Goal: Information Seeking & Learning: Learn about a topic

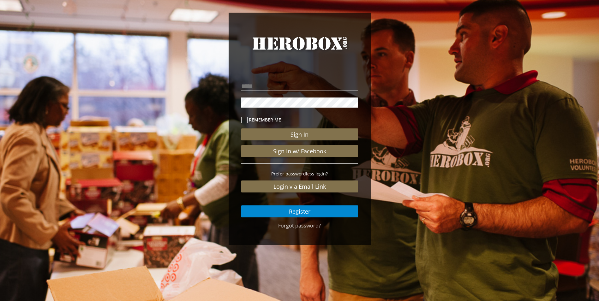
type input "**********"
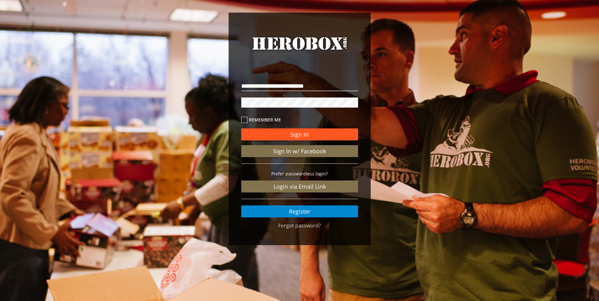
click at [300, 132] on button "Sign In" at bounding box center [299, 134] width 117 height 12
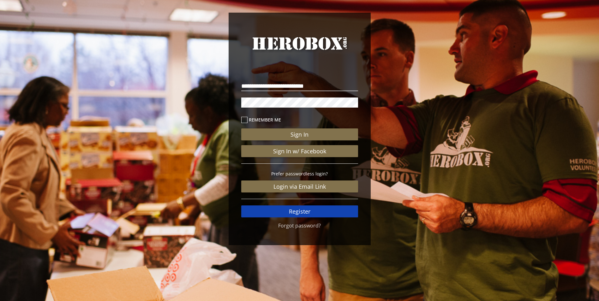
click at [311, 210] on link "Register" at bounding box center [299, 211] width 117 height 12
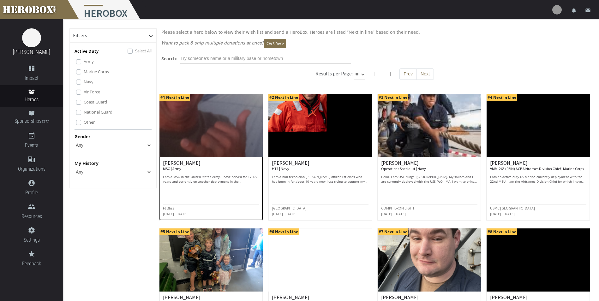
click at [215, 132] on img at bounding box center [210, 125] width 103 height 63
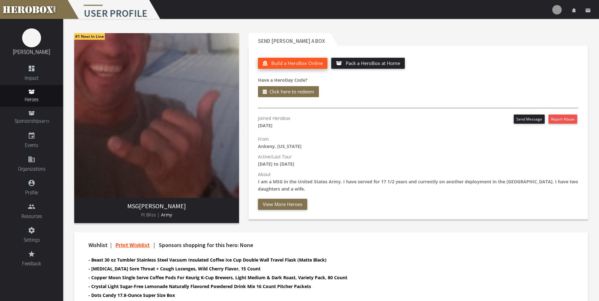
click at [291, 63] on span "Build a HeroBox Online" at bounding box center [296, 63] width 51 height 6
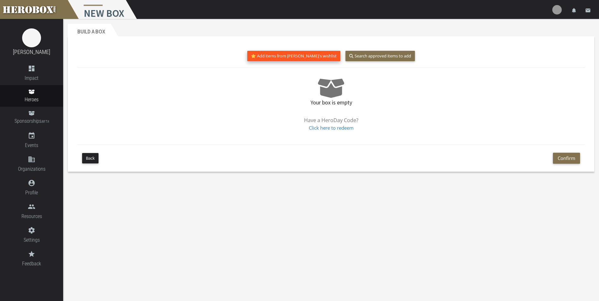
click at [292, 57] on button "Add items from [PERSON_NAME]'s wishlist" at bounding box center [293, 56] width 93 height 10
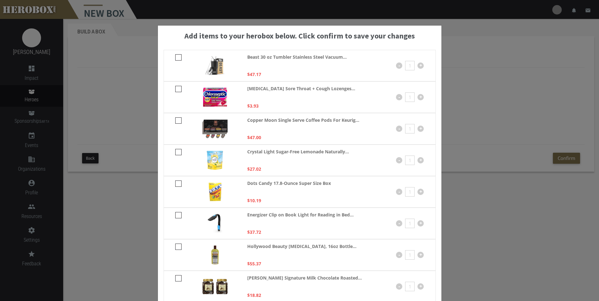
click at [177, 56] on icon at bounding box center [178, 57] width 6 height 6
click at [177, 56] on input "checkbox" at bounding box center [177, 60] width 4 height 10
checkbox input "****"
click at [175, 87] on icon at bounding box center [178, 89] width 6 height 6
click at [175, 87] on input "checkbox" at bounding box center [177, 91] width 4 height 10
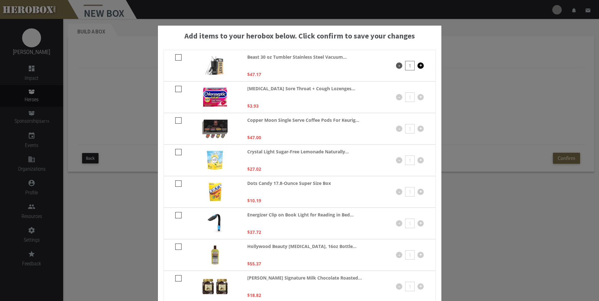
checkbox input "****"
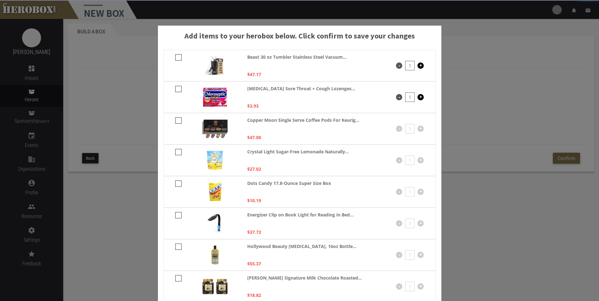
drag, startPoint x: 176, startPoint y: 122, endPoint x: 184, endPoint y: 154, distance: 32.5
click at [177, 122] on icon at bounding box center [178, 120] width 6 height 6
click at [177, 122] on input "checkbox" at bounding box center [177, 123] width 4 height 10
checkbox input "****"
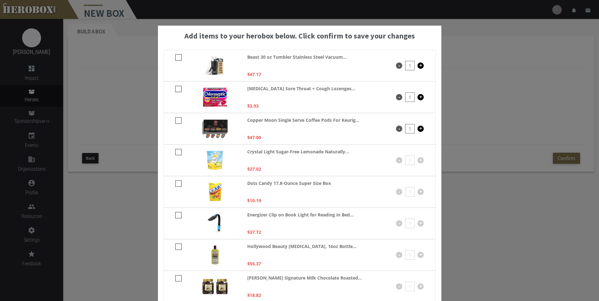
click at [177, 154] on icon at bounding box center [178, 152] width 6 height 6
click at [177, 154] on input "checkbox" at bounding box center [177, 154] width 4 height 10
checkbox input "****"
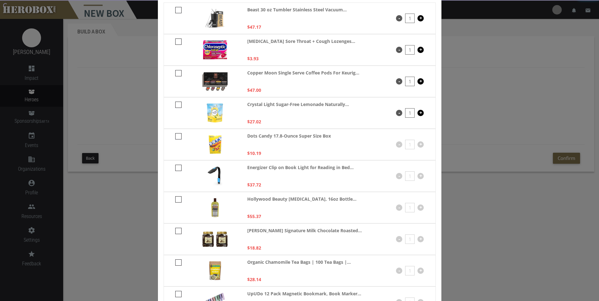
scroll to position [121, 0]
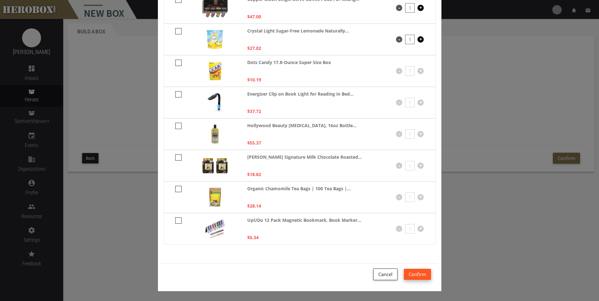
click at [424, 277] on button "Confirm" at bounding box center [417, 274] width 27 height 11
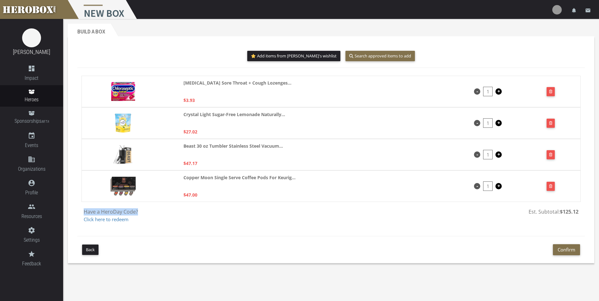
drag, startPoint x: 83, startPoint y: 213, endPoint x: 138, endPoint y: 214, distance: 54.9
click at [138, 214] on div "Have a HeroDay Code? Click here to redeem" at bounding box center [205, 215] width 252 height 15
click at [288, 54] on button "Add items from [PERSON_NAME]'s wishlist" at bounding box center [293, 56] width 93 height 10
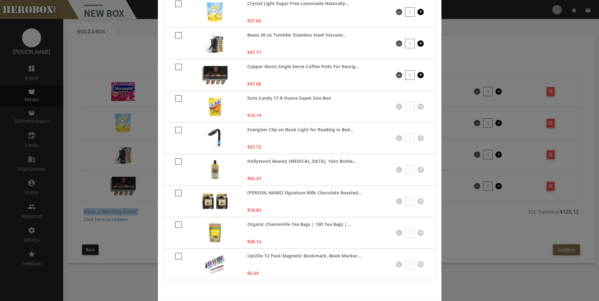
scroll to position [95, 0]
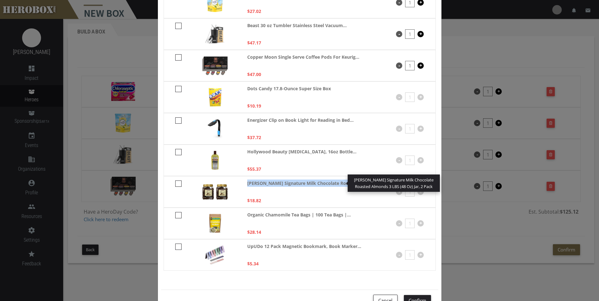
drag, startPoint x: 244, startPoint y: 185, endPoint x: 340, endPoint y: 186, distance: 96.0
click at [340, 186] on div "[PERSON_NAME] Signature Milk Chocolate Roasted... [PERSON_NAME] Signature Milk …" at bounding box center [300, 192] width 272 height 32
drag, startPoint x: 340, startPoint y: 186, endPoint x: 333, endPoint y: 186, distance: 6.6
click at [333, 186] on strong "[PERSON_NAME] Signature Milk Chocolate Roasted..." at bounding box center [304, 183] width 115 height 7
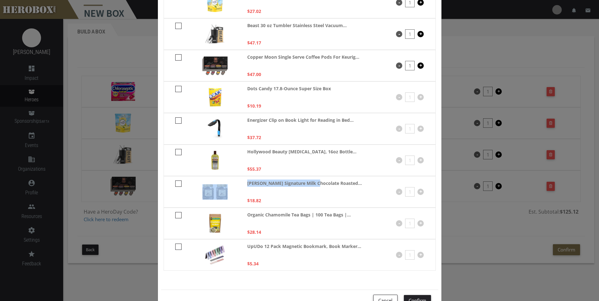
drag, startPoint x: 307, startPoint y: 182, endPoint x: 236, endPoint y: 178, distance: 71.7
click at [236, 178] on div "[PERSON_NAME] Signature Milk Chocolate Roasted... $18.82 - 1 +" at bounding box center [300, 192] width 272 height 32
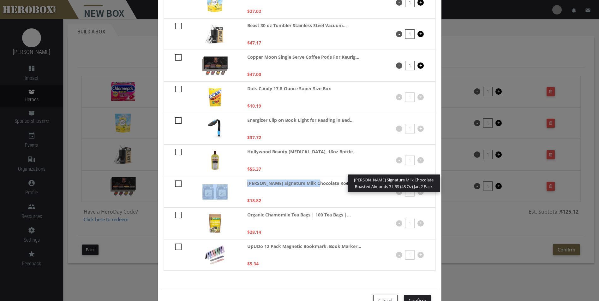
drag, startPoint x: 236, startPoint y: 178, endPoint x: 256, endPoint y: 184, distance: 20.6
click at [256, 184] on strong "[PERSON_NAME] Signature Milk Chocolate Roasted..." at bounding box center [304, 183] width 115 height 7
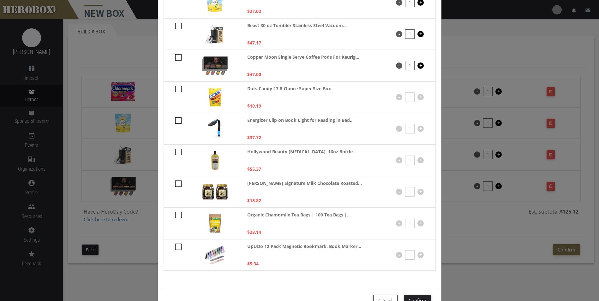
scroll to position [121, 0]
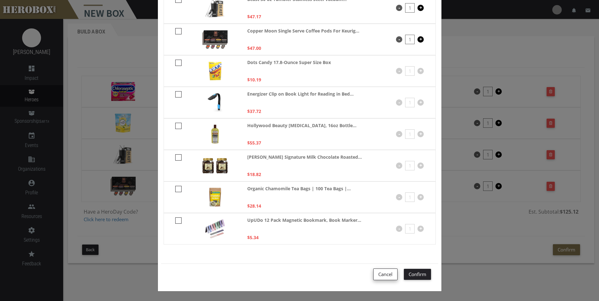
click at [384, 275] on button "Cancel" at bounding box center [385, 275] width 24 height 12
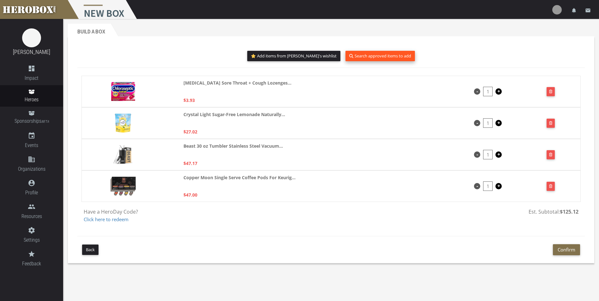
click at [361, 59] on button "Search approved items to add" at bounding box center [379, 56] width 69 height 10
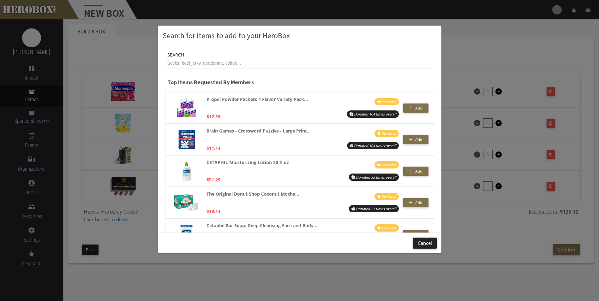
scroll to position [0, 0]
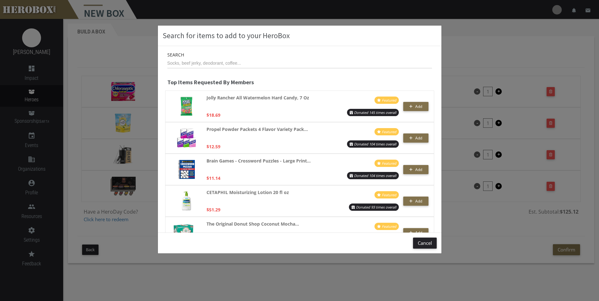
click at [132, 75] on div "Search for items to add to your HeroBox Search Top Items Requested By Members J…" at bounding box center [299, 150] width 599 height 301
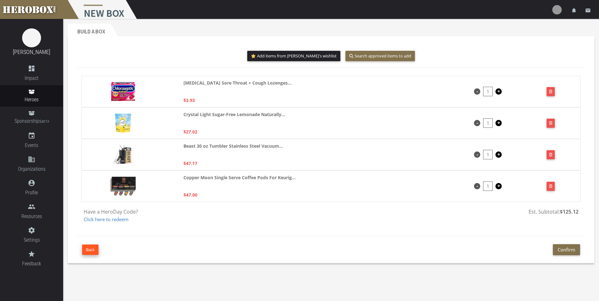
click at [88, 247] on button "Back" at bounding box center [90, 250] width 16 height 10
click at [291, 58] on button "Add items from [PERSON_NAME]'s wishlist" at bounding box center [293, 56] width 93 height 10
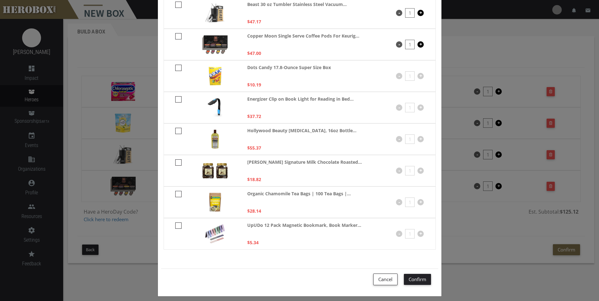
scroll to position [121, 0]
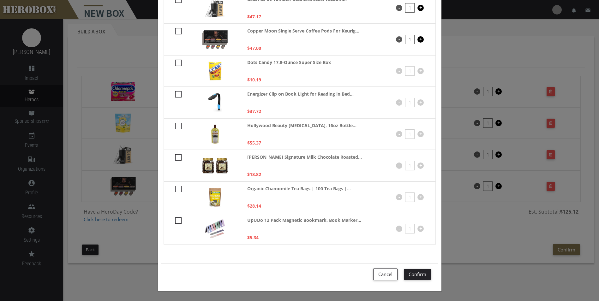
click at [175, 158] on icon at bounding box center [178, 157] width 6 height 6
click at [175, 158] on input "checkbox" at bounding box center [177, 160] width 4 height 10
checkbox input "****"
click at [387, 275] on button "Cancel" at bounding box center [385, 275] width 24 height 12
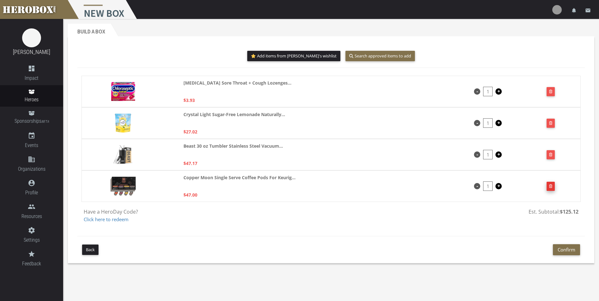
click at [553, 185] on button "button" at bounding box center [550, 186] width 9 height 9
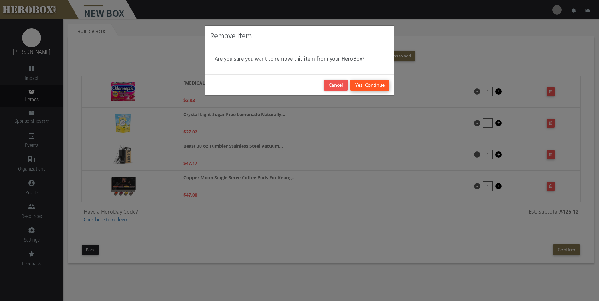
click at [378, 83] on button "Yes, Continue" at bounding box center [369, 85] width 39 height 11
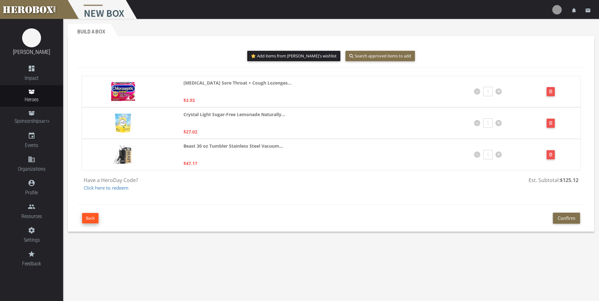
click at [88, 223] on button "Back" at bounding box center [90, 218] width 16 height 10
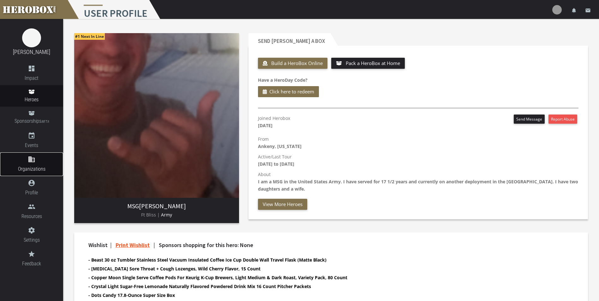
click at [28, 166] on span "Organizations" at bounding box center [31, 169] width 63 height 8
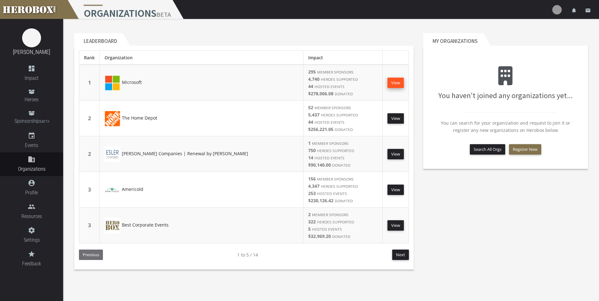
click at [396, 84] on link "View" at bounding box center [395, 83] width 16 height 10
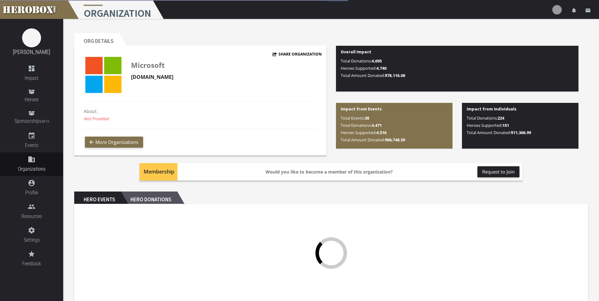
click at [153, 199] on h2 "Hero Donations" at bounding box center [149, 198] width 56 height 13
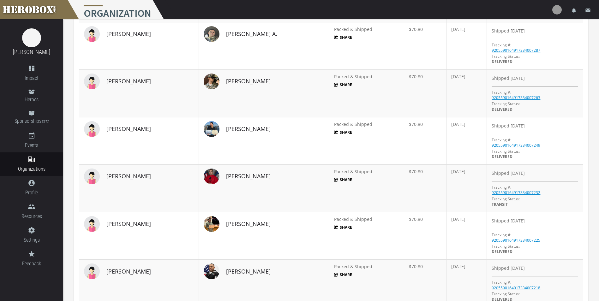
scroll to position [126, 0]
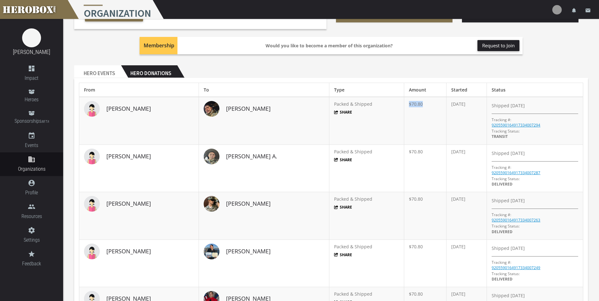
drag, startPoint x: 373, startPoint y: 104, endPoint x: 393, endPoint y: 107, distance: 19.7
click at [404, 107] on td "$70.80" at bounding box center [425, 121] width 42 height 48
drag, startPoint x: 393, startPoint y: 107, endPoint x: 418, endPoint y: 129, distance: 33.8
click at [404, 126] on td "$70.80" at bounding box center [425, 121] width 42 height 48
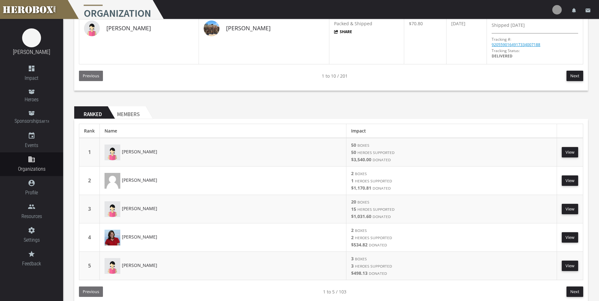
scroll to position [645, 0]
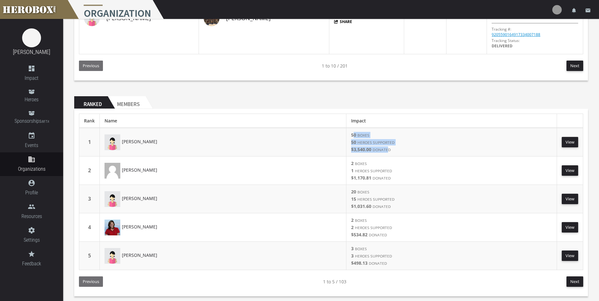
drag, startPoint x: 356, startPoint y: 136, endPoint x: 390, endPoint y: 146, distance: 35.0
click at [390, 146] on td "50 BOXES 50 HEROES SUPPORTED $3,540.00 DONATED" at bounding box center [451, 142] width 211 height 29
drag, startPoint x: 390, startPoint y: 146, endPoint x: 399, endPoint y: 147, distance: 9.8
click at [399, 147] on span "$3,540.00 DONATED" at bounding box center [451, 149] width 201 height 6
drag, startPoint x: 399, startPoint y: 148, endPoint x: 354, endPoint y: 151, distance: 45.5
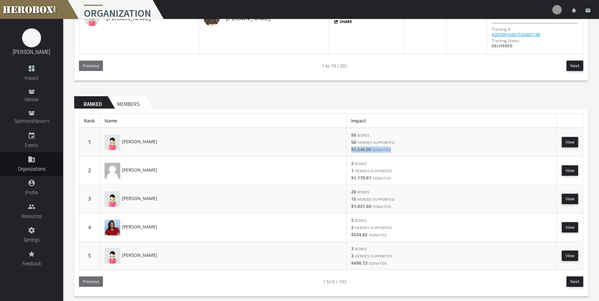
click at [354, 151] on span "$3,540.00 DONATED" at bounding box center [451, 149] width 201 height 6
click at [20, 164] on link "domain Organizations" at bounding box center [31, 164] width 63 height 24
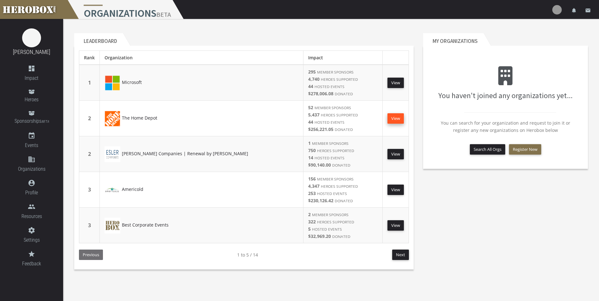
click at [396, 116] on link "View" at bounding box center [395, 118] width 16 height 10
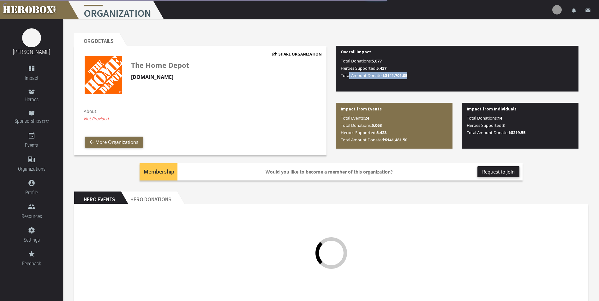
drag, startPoint x: 339, startPoint y: 74, endPoint x: 410, endPoint y: 76, distance: 71.4
click at [410, 76] on div "Overall Impact Total Donations: 5,077 Heroes Supported: 5,437 Total Amount Dona…" at bounding box center [457, 69] width 243 height 46
drag, startPoint x: 410, startPoint y: 76, endPoint x: 408, endPoint y: 89, distance: 13.6
click at [408, 89] on div "Overall Impact Total Donations: 5,077 Heroes Supported: 5,437 Total Amount Dona…" at bounding box center [457, 69] width 243 height 46
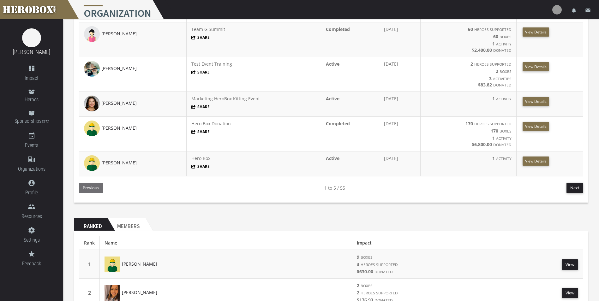
scroll to position [182, 0]
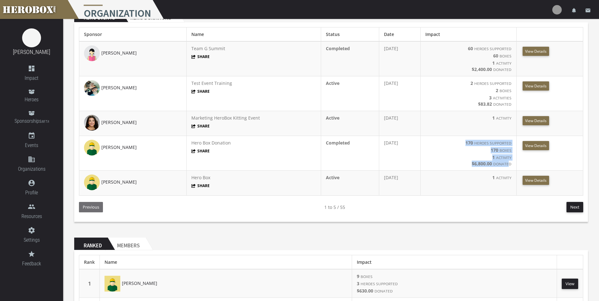
drag, startPoint x: 465, startPoint y: 143, endPoint x: 511, endPoint y: 162, distance: 49.7
click at [511, 162] on span "170 HEROES SUPPORTED 170 Boxes 1 Activity $6,800.00 DONATED" at bounding box center [468, 153] width 86 height 27
click at [453, 154] on span "1 Activity" at bounding box center [468, 157] width 86 height 6
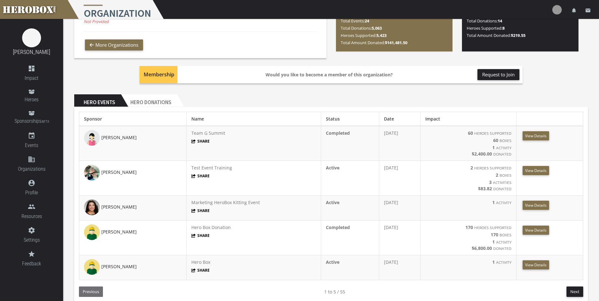
scroll to position [87, 0]
